Goal: Check status: Check status

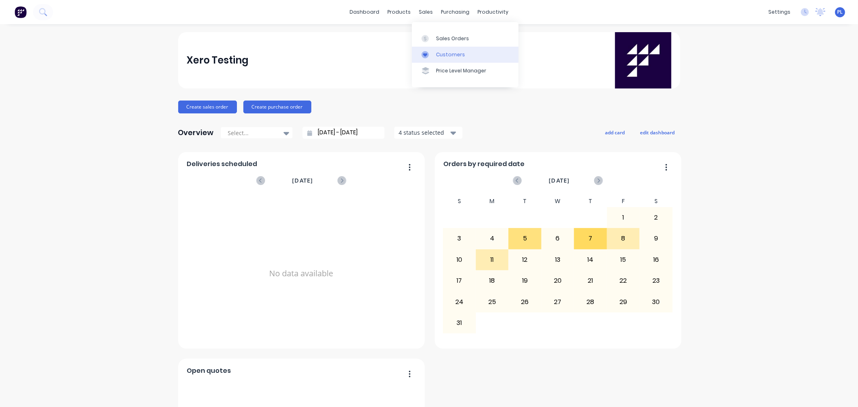
click at [436, 51] on div "Customers" at bounding box center [450, 54] width 29 height 7
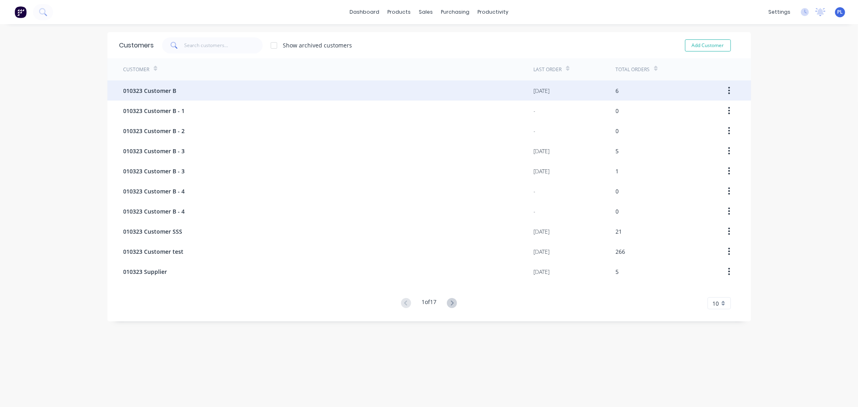
click at [234, 91] on div "010323 Customer B" at bounding box center [329, 90] width 410 height 20
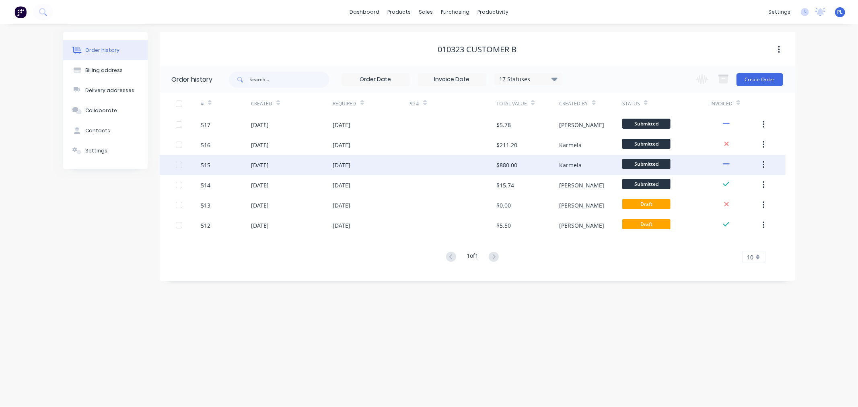
click at [462, 161] on div at bounding box center [452, 165] width 88 height 20
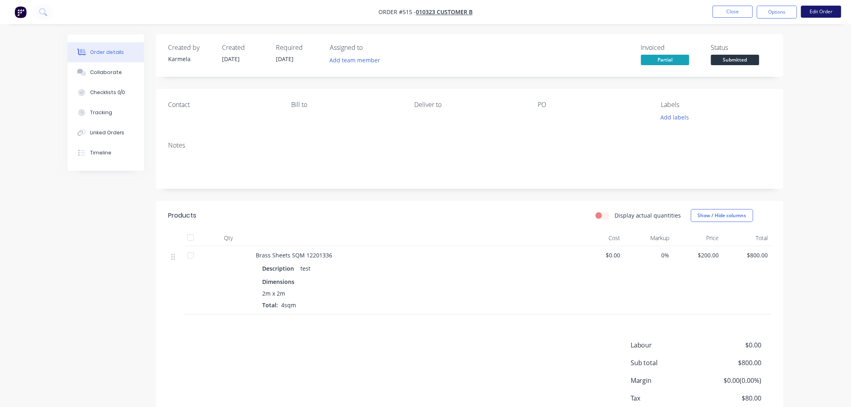
click at [820, 13] on button "Edit Order" at bounding box center [821, 12] width 40 height 12
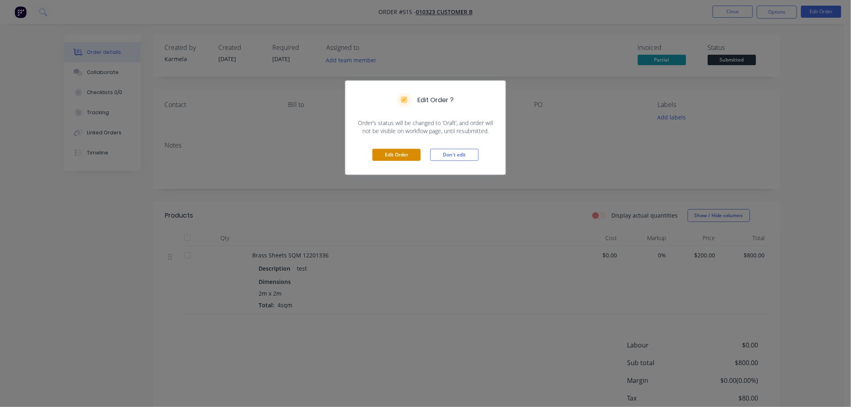
click at [417, 159] on button "Edit Order" at bounding box center [397, 155] width 48 height 12
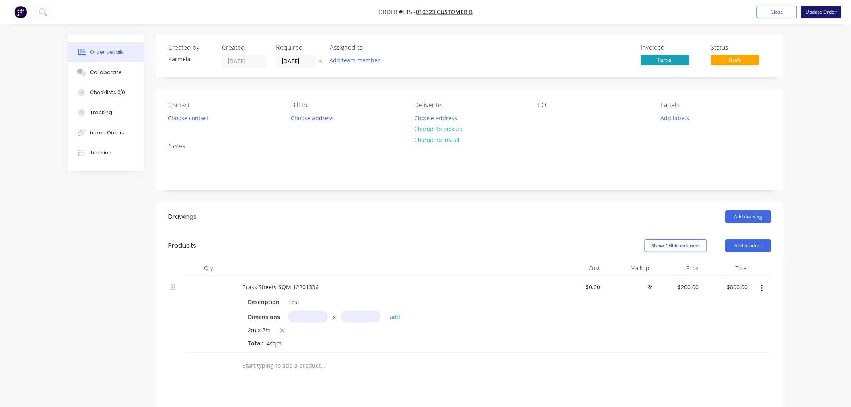
click at [803, 8] on button "Update Order" at bounding box center [821, 12] width 40 height 12
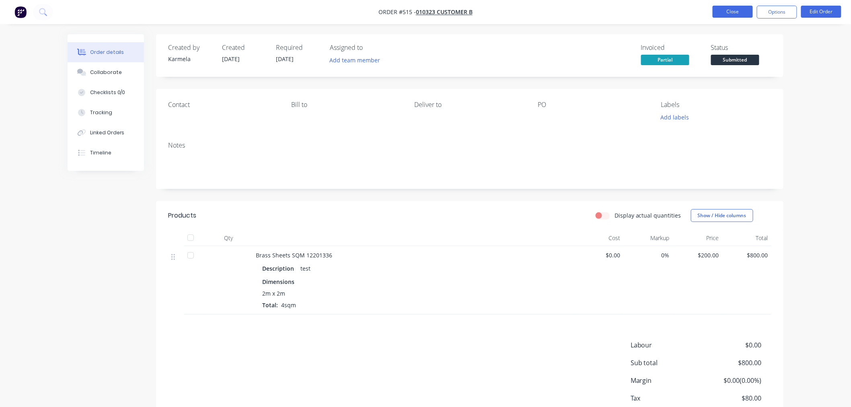
click at [733, 9] on button "Close" at bounding box center [733, 12] width 40 height 12
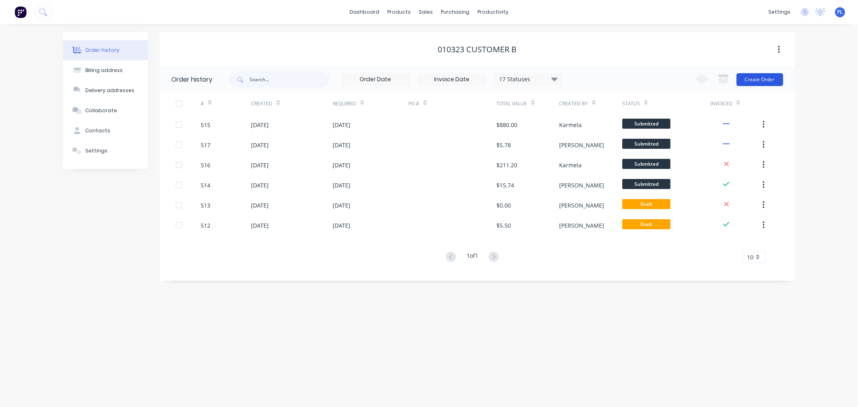
click at [766, 77] on button "Create Order" at bounding box center [760, 79] width 47 height 13
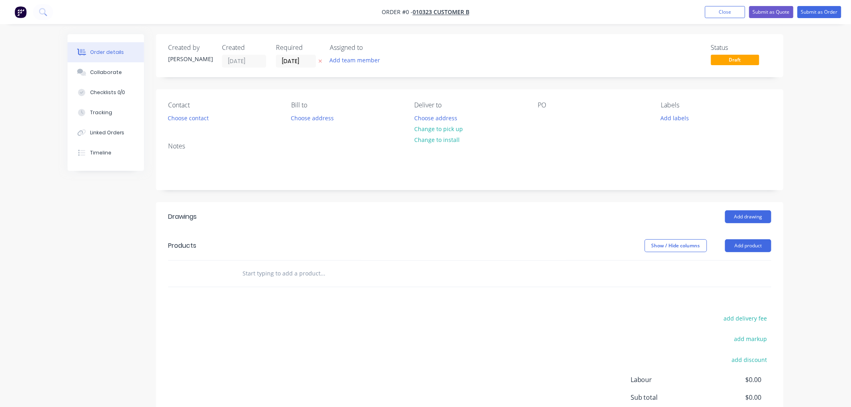
click at [766, 237] on header "Products Show / Hide columns Add product" at bounding box center [470, 245] width 628 height 29
click at [763, 242] on button "Add product" at bounding box center [748, 245] width 46 height 13
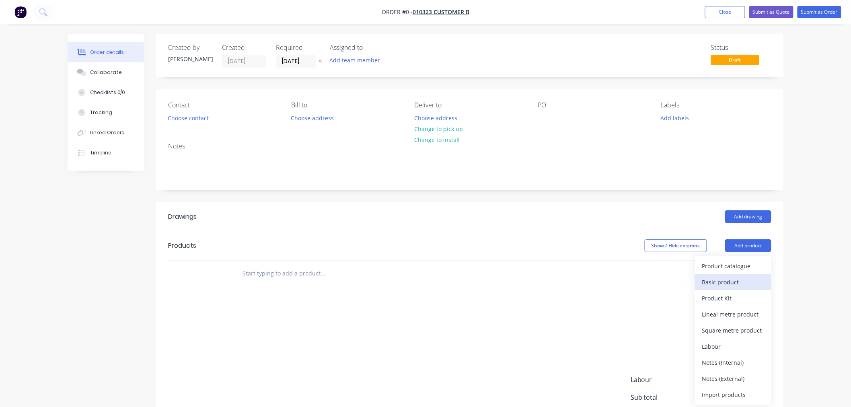
click at [739, 284] on div "Basic product" at bounding box center [734, 282] width 62 height 12
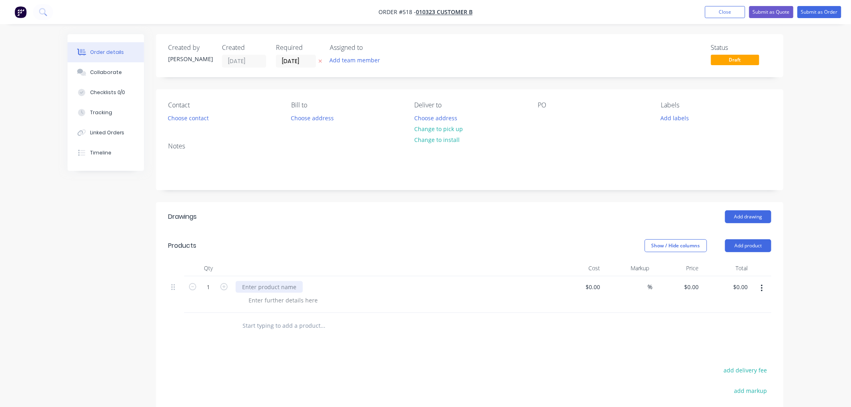
click at [276, 286] on div at bounding box center [269, 287] width 67 height 12
click at [291, 301] on div at bounding box center [283, 301] width 82 height 12
drag, startPoint x: 685, startPoint y: 284, endPoint x: 690, endPoint y: 285, distance: 5.3
click at [690, 284] on div "0 0" at bounding box center [696, 287] width 12 height 12
type input "$5.00"
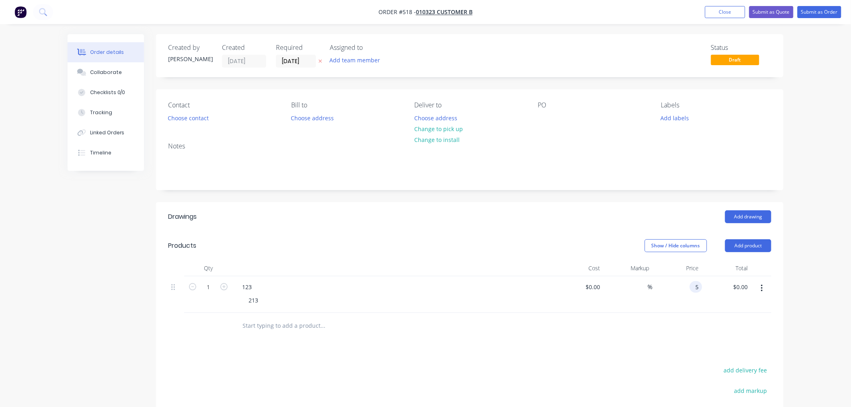
type input "$5.00"
drag, startPoint x: 705, startPoint y: 304, endPoint x: 801, endPoint y: 20, distance: 299.6
click at [705, 303] on div "$5.00 $5.00" at bounding box center [727, 294] width 49 height 37
click at [780, 18] on nav "Order #518 - 010323 Customer B Add product Close Submit as Quote Submit as Order" at bounding box center [425, 12] width 851 height 24
click at [771, 9] on button "Submit as Quote" at bounding box center [772, 12] width 44 height 12
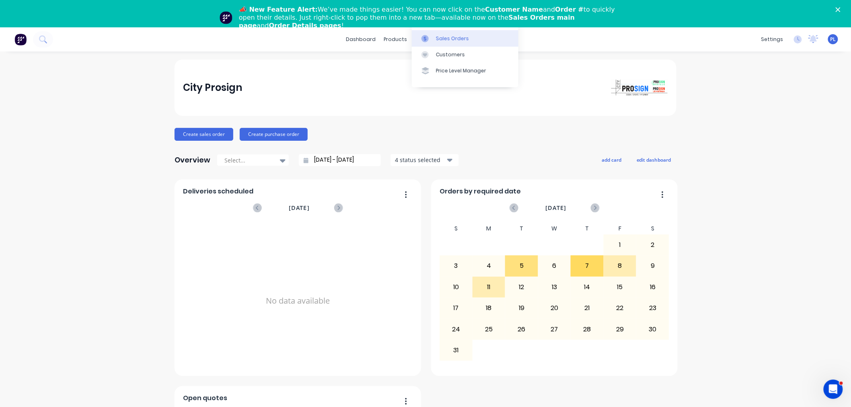
click at [434, 38] on link "Sales Orders" at bounding box center [465, 38] width 107 height 16
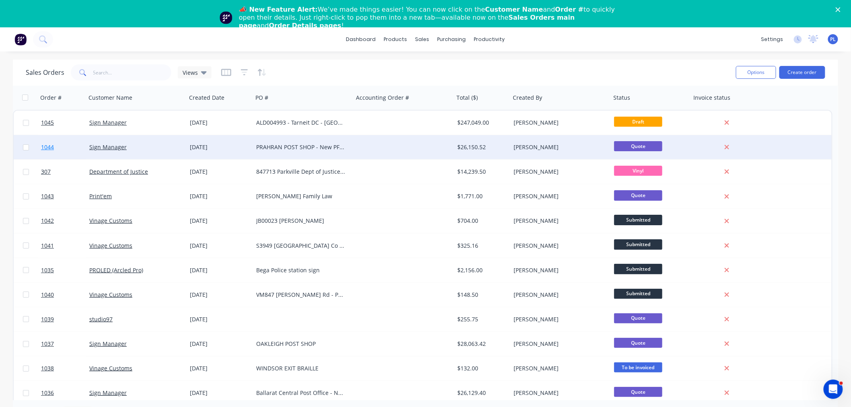
click at [77, 149] on link "1044" at bounding box center [65, 147] width 48 height 24
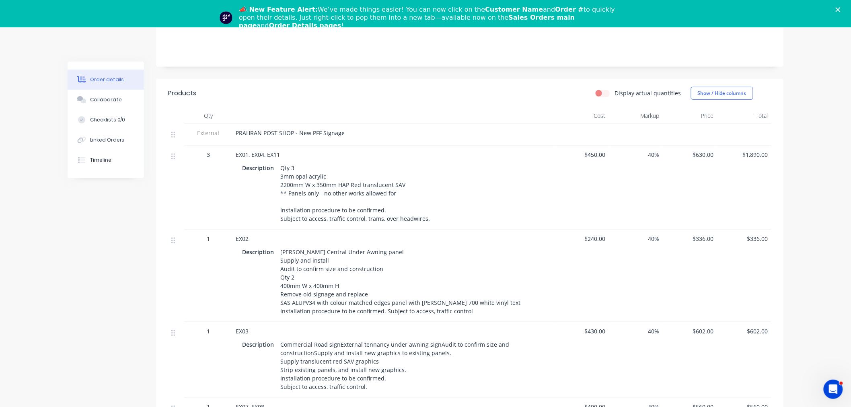
scroll to position [134, 0]
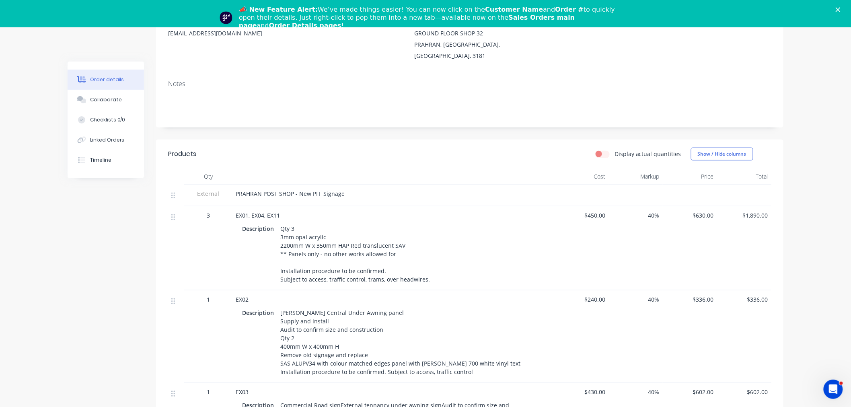
click at [846, 6] on div "📣 New Feature Alert: We’ve made things easier! You can now click on the Custome…" at bounding box center [425, 17] width 851 height 29
click at [841, 9] on polygon "Close" at bounding box center [838, 9] width 5 height 5
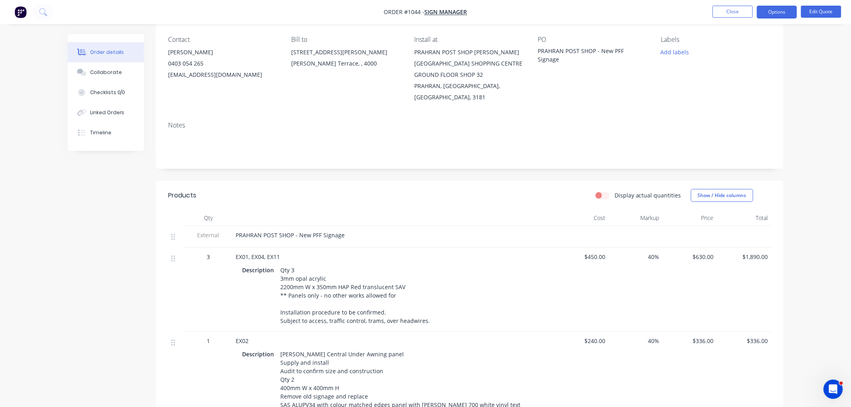
scroll to position [0, 0]
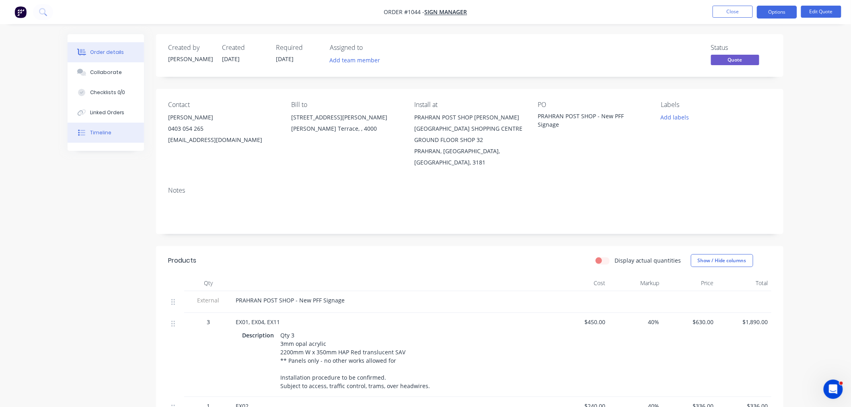
click at [127, 137] on button "Timeline" at bounding box center [106, 133] width 76 height 20
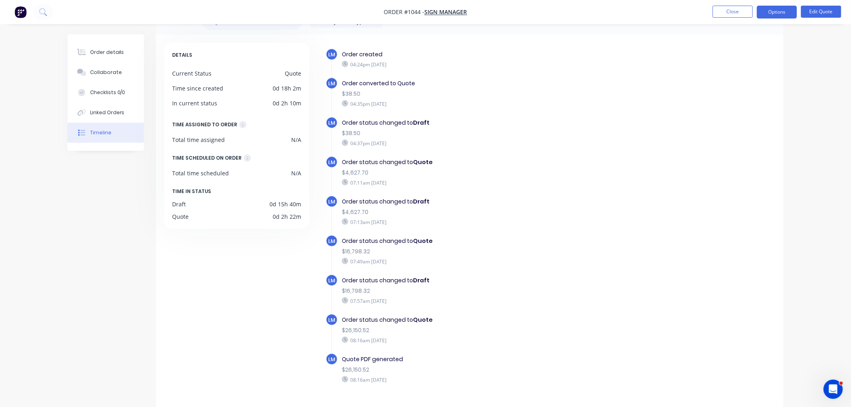
scroll to position [39, 0]
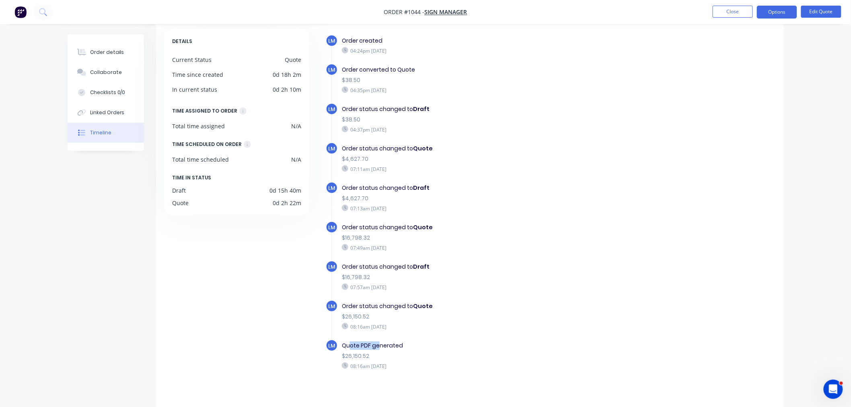
drag, startPoint x: 349, startPoint y: 336, endPoint x: 480, endPoint y: 347, distance: 132.1
click at [457, 342] on div "Quote PDF generated" at bounding box center [481, 346] width 278 height 8
click at [482, 352] on div "$26,150.52" at bounding box center [481, 356] width 278 height 8
drag, startPoint x: 353, startPoint y: 320, endPoint x: 497, endPoint y: 328, distance: 144.3
click at [497, 328] on div "LM Order status changed to Quote $26,150.52 08:16am [DATE]" at bounding box center [485, 319] width 318 height 39
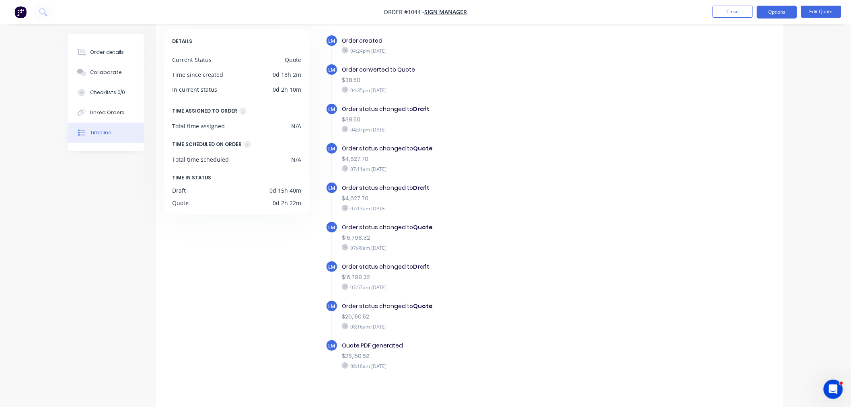
click at [567, 329] on div "LM Order status changed to Quote $26,150.52 08:16am [DATE]" at bounding box center [485, 319] width 318 height 39
click at [813, 16] on button "Edit Quote" at bounding box center [821, 12] width 40 height 12
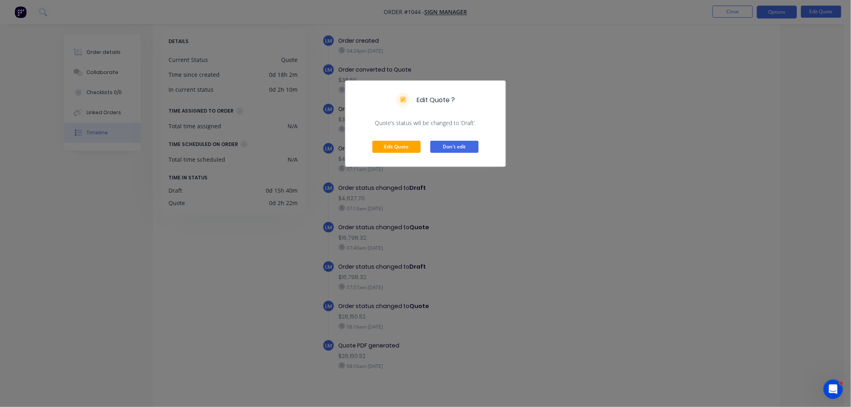
click at [449, 142] on button "Don't edit" at bounding box center [455, 147] width 48 height 12
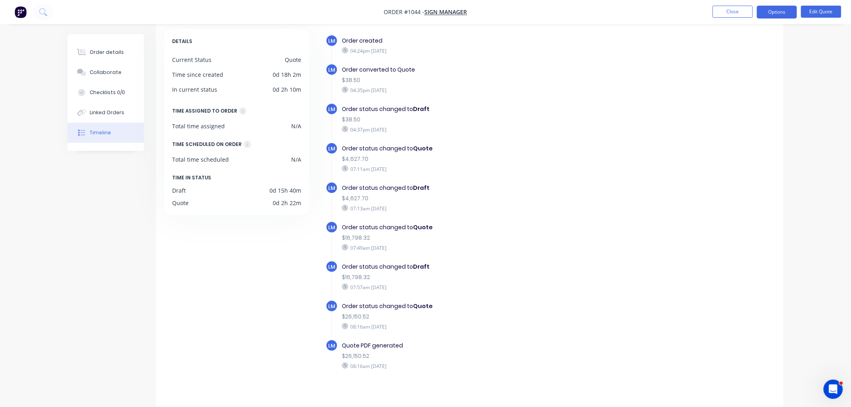
drag, startPoint x: 384, startPoint y: 50, endPoint x: 422, endPoint y: 102, distance: 64.4
click at [422, 102] on div "LM Order created 04:24pm [DATE] LM Order converted to Quote $38.50 04:35pm [DAT…" at bounding box center [551, 217] width 450 height 365
click at [423, 106] on b "Draft" at bounding box center [421, 109] width 16 height 8
drag, startPoint x: 355, startPoint y: 69, endPoint x: 437, endPoint y: 103, distance: 88.4
click at [435, 102] on div "LM Order created 04:24pm [DATE] LM Order converted to Quote $38.50 04:35pm [DAT…" at bounding box center [551, 217] width 450 height 365
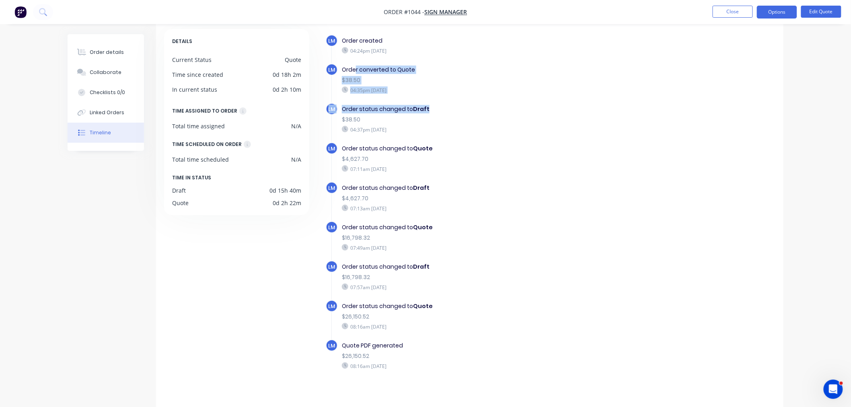
click at [437, 103] on div "Order status changed to Draft $38.50 04:37pm [DATE]" at bounding box center [481, 119] width 286 height 32
drag, startPoint x: 360, startPoint y: 105, endPoint x: 510, endPoint y: 142, distance: 154.8
click at [501, 142] on div "LM Order created 04:24pm [DATE] LM Order converted to Quote $38.50 04:35pm [DAT…" at bounding box center [551, 217] width 450 height 365
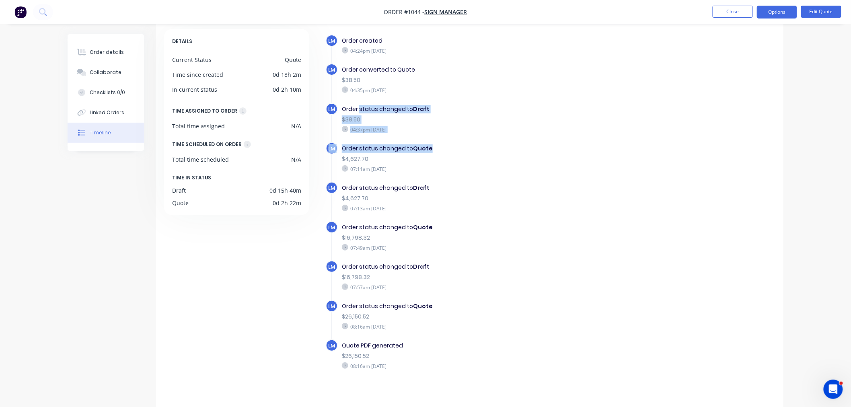
click at [512, 144] on div "Order status changed to Quote" at bounding box center [481, 148] width 278 height 8
drag, startPoint x: 340, startPoint y: 152, endPoint x: 443, endPoint y: 166, distance: 104.0
click at [443, 166] on div "Order status changed to Quote $4,627.70 07:11am [DATE]" at bounding box center [481, 158] width 286 height 32
click at [445, 172] on div "LM Order status changed to Quote $4,627.70 07:11am [DATE]" at bounding box center [485, 161] width 318 height 39
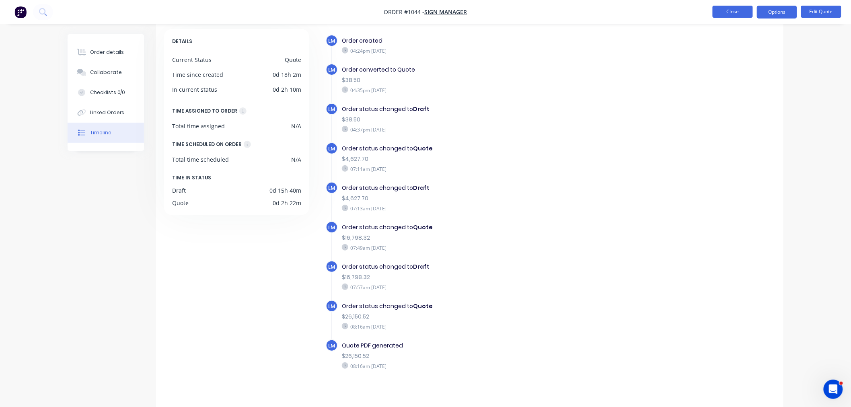
click at [722, 12] on button "Close" at bounding box center [733, 12] width 40 height 12
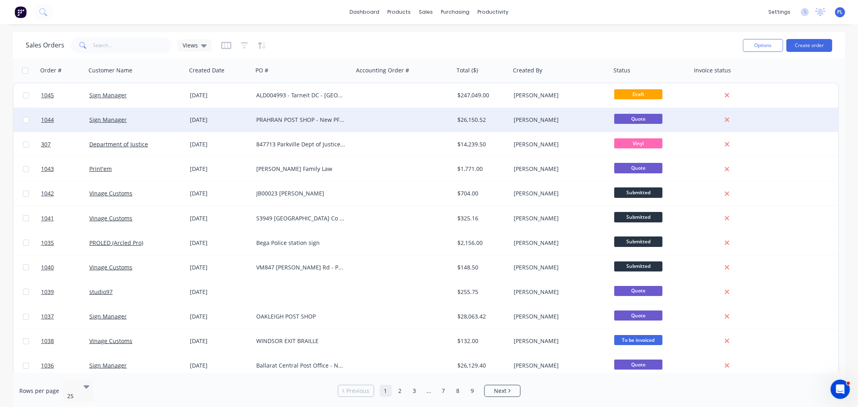
click at [191, 117] on div "[DATE]" at bounding box center [220, 120] width 60 height 8
click at [93, 118] on link "Sign Manager" at bounding box center [107, 120] width 37 height 8
click at [42, 122] on span "1044" at bounding box center [47, 120] width 13 height 8
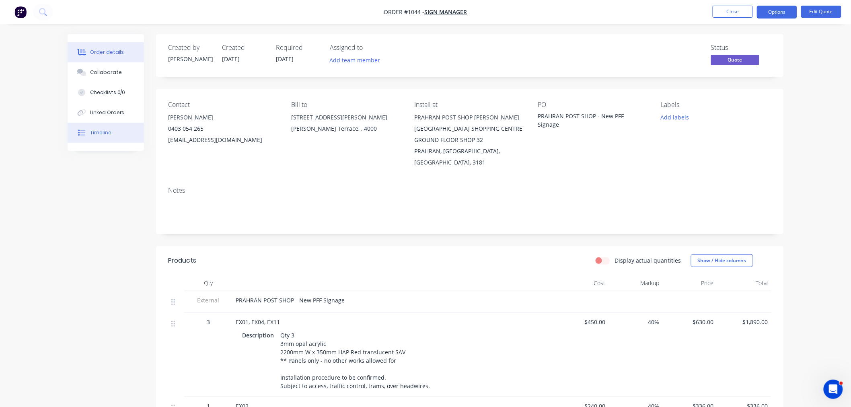
click at [106, 131] on div "Timeline" at bounding box center [100, 132] width 21 height 7
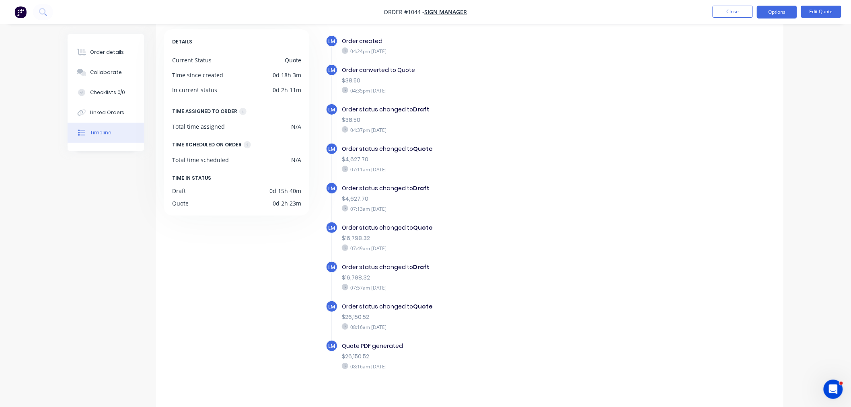
scroll to position [39, 0]
drag, startPoint x: 352, startPoint y: 168, endPoint x: 456, endPoint y: 172, distance: 104.3
click at [456, 172] on div "LM Order status changed to Quote $4,627.70 07:11am [DATE]" at bounding box center [485, 161] width 318 height 39
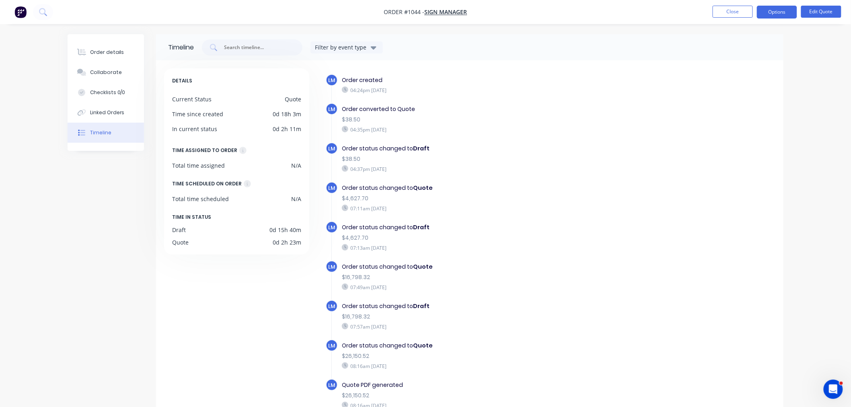
drag, startPoint x: 344, startPoint y: 87, endPoint x: 439, endPoint y: 95, distance: 95.3
click at [480, 155] on div "$38.50" at bounding box center [481, 159] width 278 height 8
drag, startPoint x: 360, startPoint y: 170, endPoint x: 497, endPoint y: 177, distance: 137.0
click at [466, 177] on div "LM Order status changed to Draft $38.50 04:37pm [DATE]" at bounding box center [485, 161] width 318 height 39
click at [498, 205] on div "07:11am [DATE]" at bounding box center [481, 208] width 278 height 7
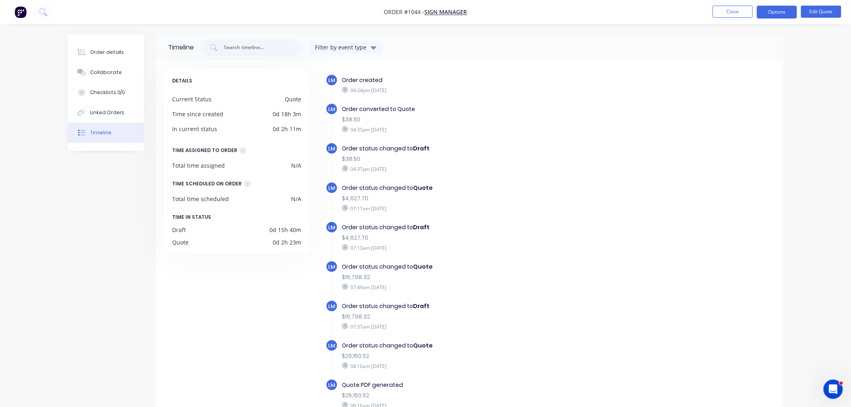
click at [522, 210] on div "Order status changed to Quote $4,627.70 07:11am [DATE]" at bounding box center [481, 198] width 286 height 32
drag, startPoint x: 591, startPoint y: 242, endPoint x: 783, endPoint y: 254, distance: 191.9
click at [591, 244] on div "07:13am [DATE]" at bounding box center [481, 247] width 278 height 7
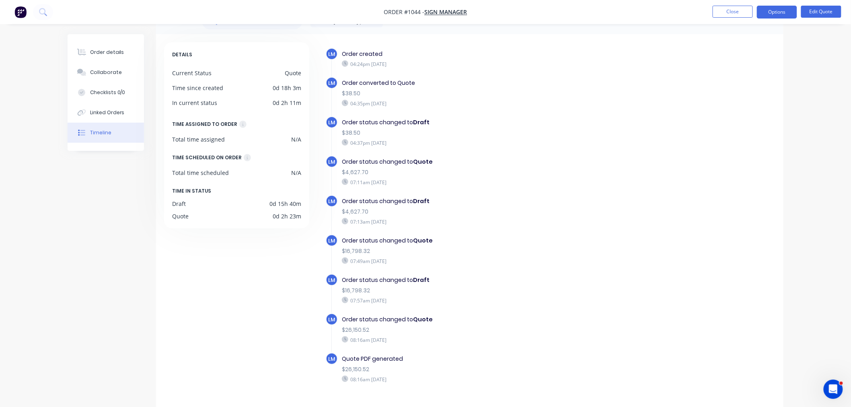
scroll to position [39, 0]
